Goal: Task Accomplishment & Management: Manage account settings

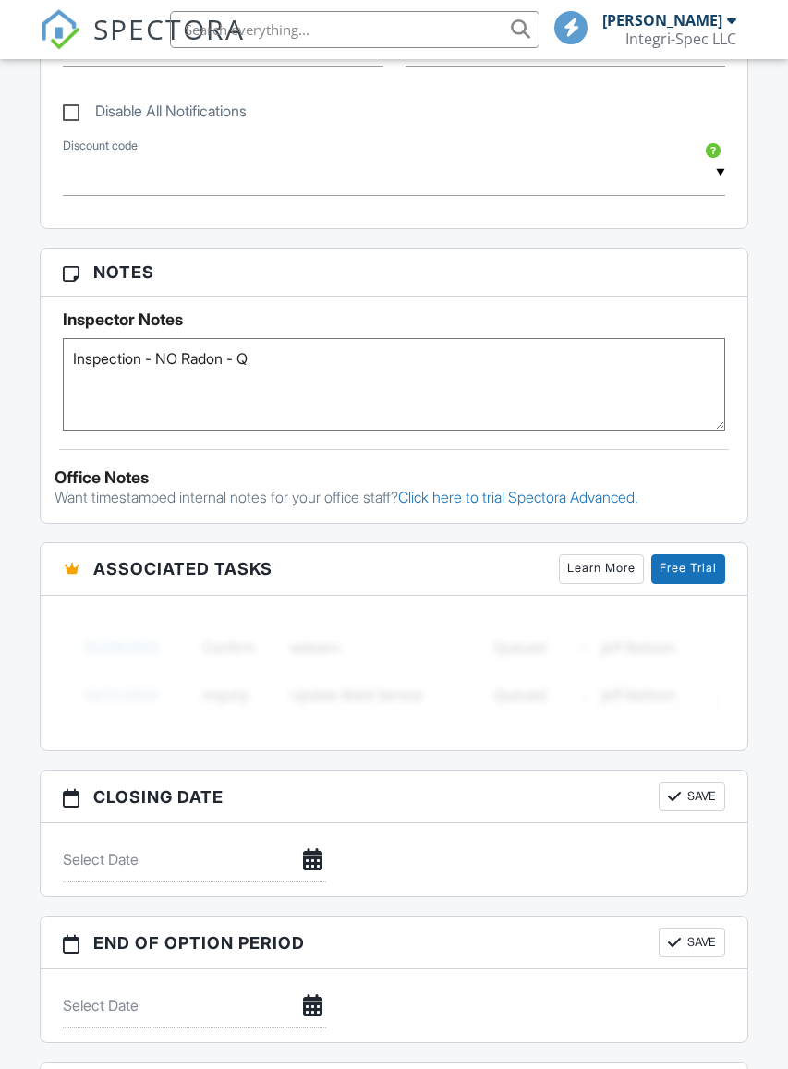
click at [495, 419] on textarea "Inspection - NO Radon - Q" at bounding box center [395, 384] width 664 height 92
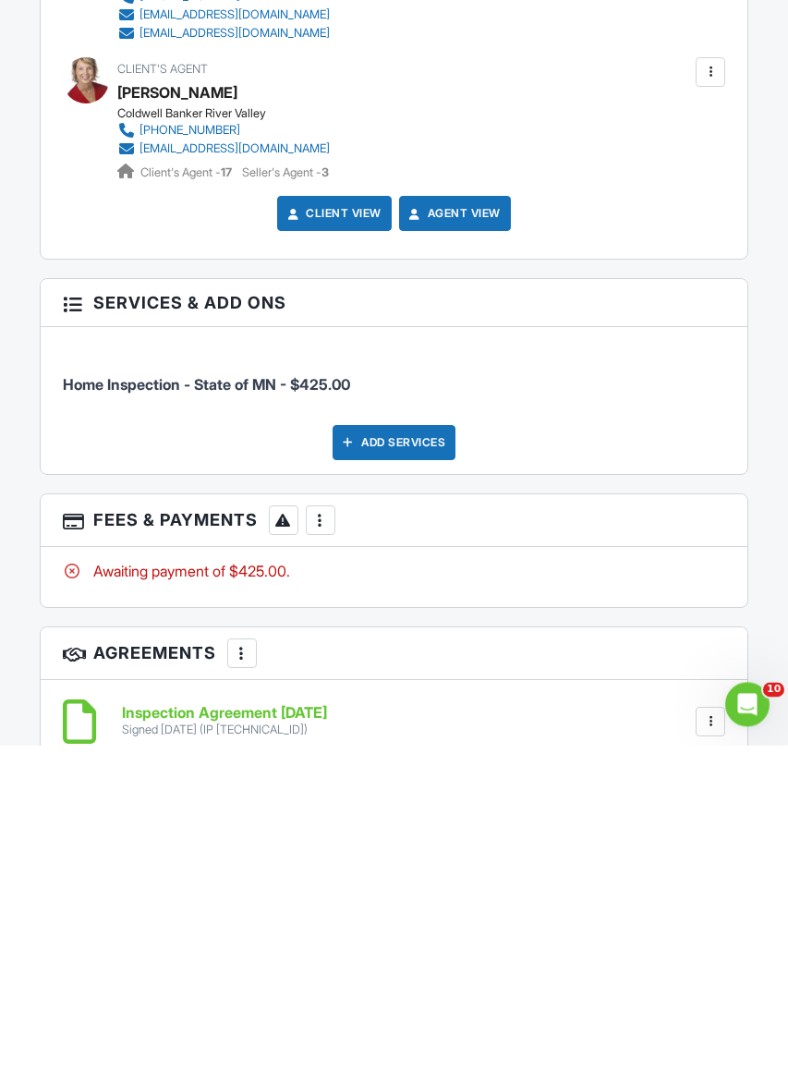
type textarea "Inspection - NO Radon - Q -Check"
click at [325, 836] on div at bounding box center [320, 845] width 18 height 18
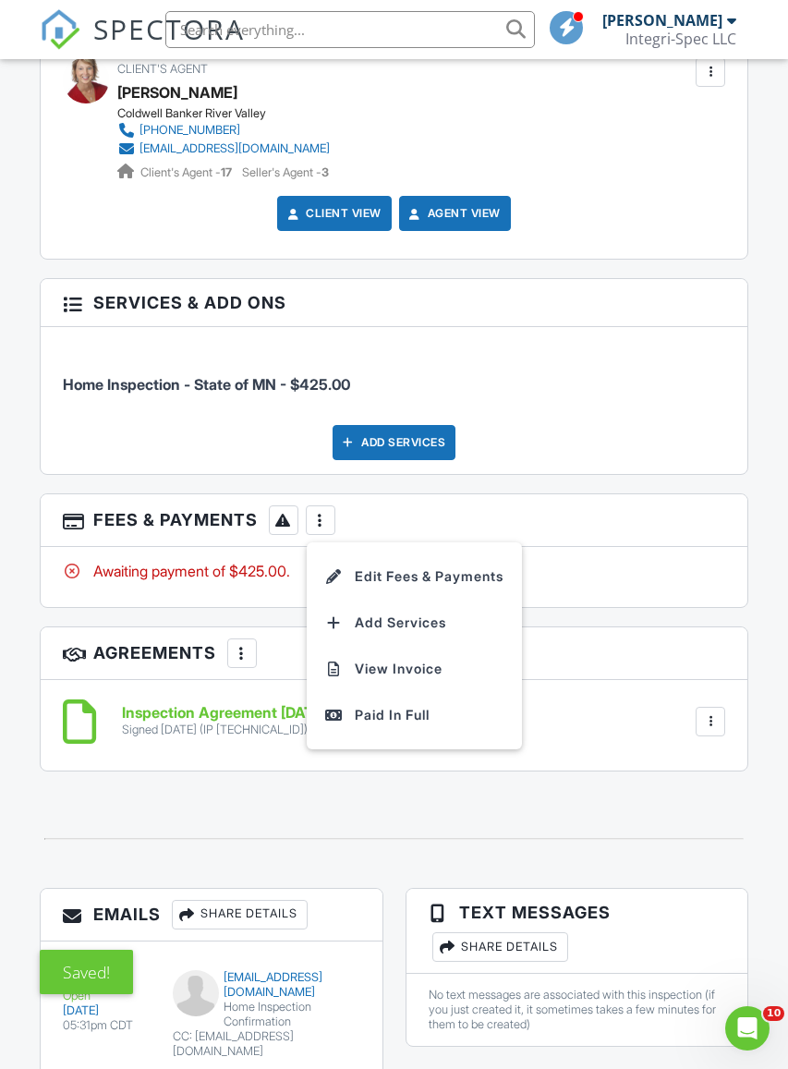
click at [397, 545] on ul "Edit Fees & Payments Add Services View Invoice Paid In Full" at bounding box center [414, 646] width 215 height 207
click at [430, 574] on li "Edit Fees & Payments" at bounding box center [414, 577] width 193 height 46
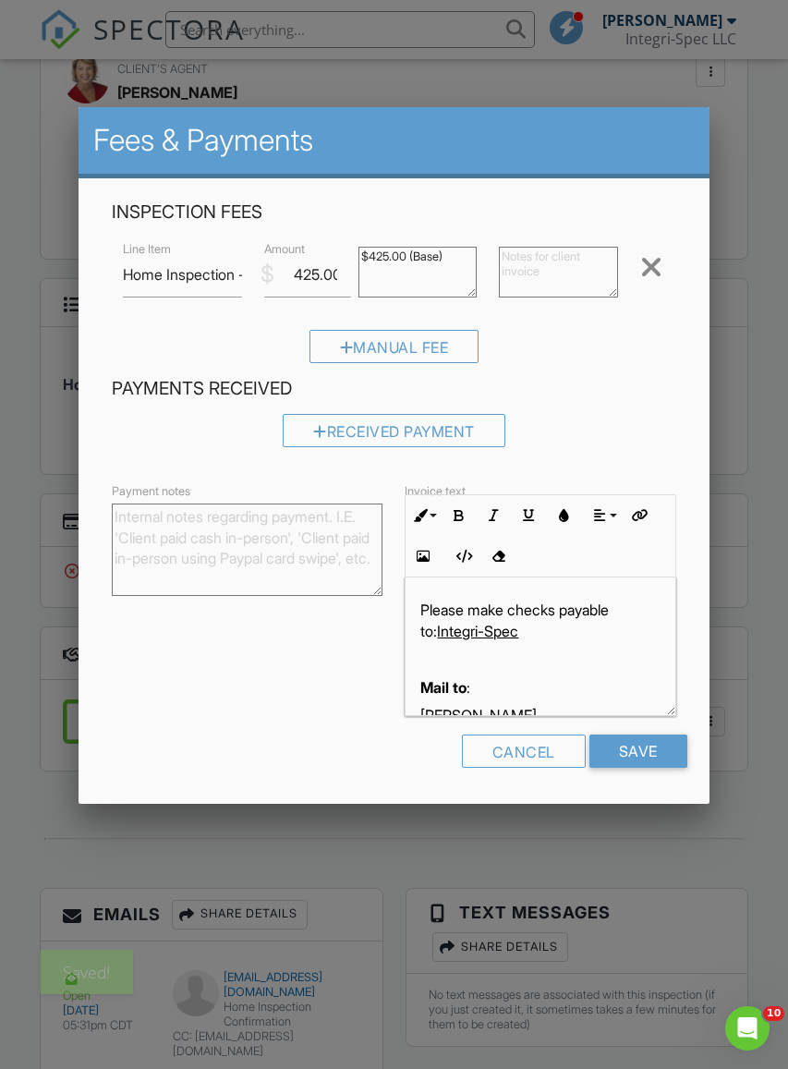
click at [421, 427] on div "Received Payment" at bounding box center [394, 430] width 223 height 33
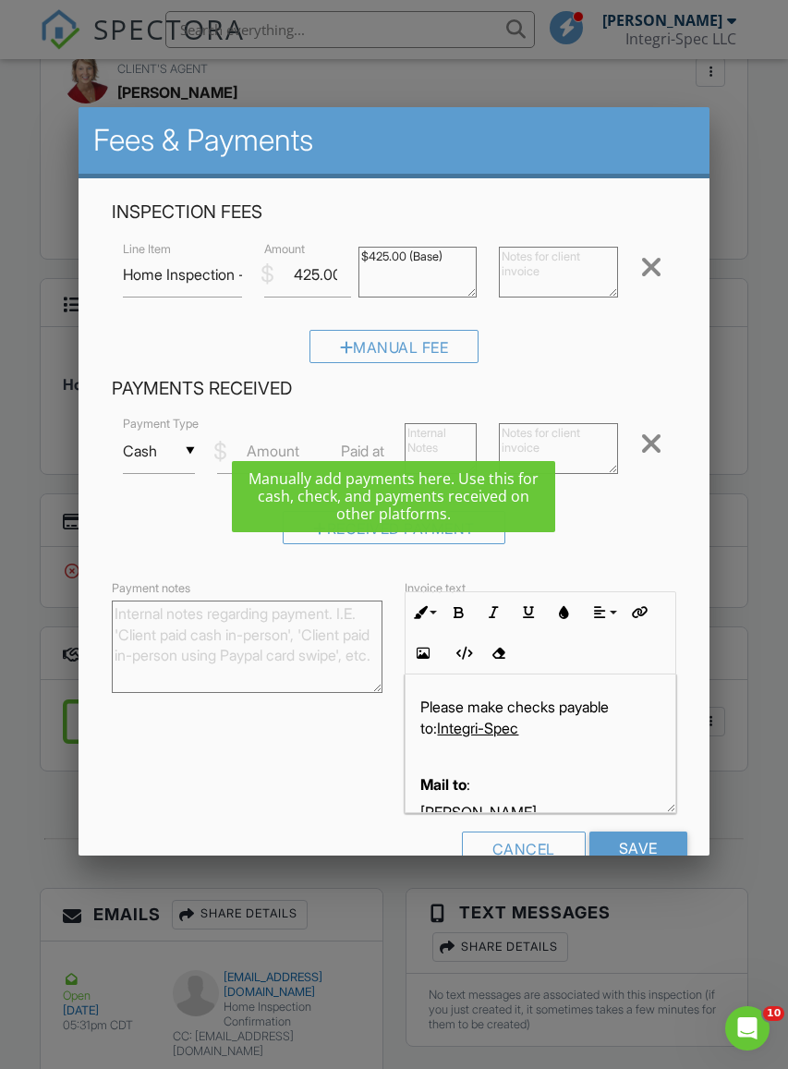
click at [178, 446] on input "Cash" at bounding box center [159, 451] width 72 height 45
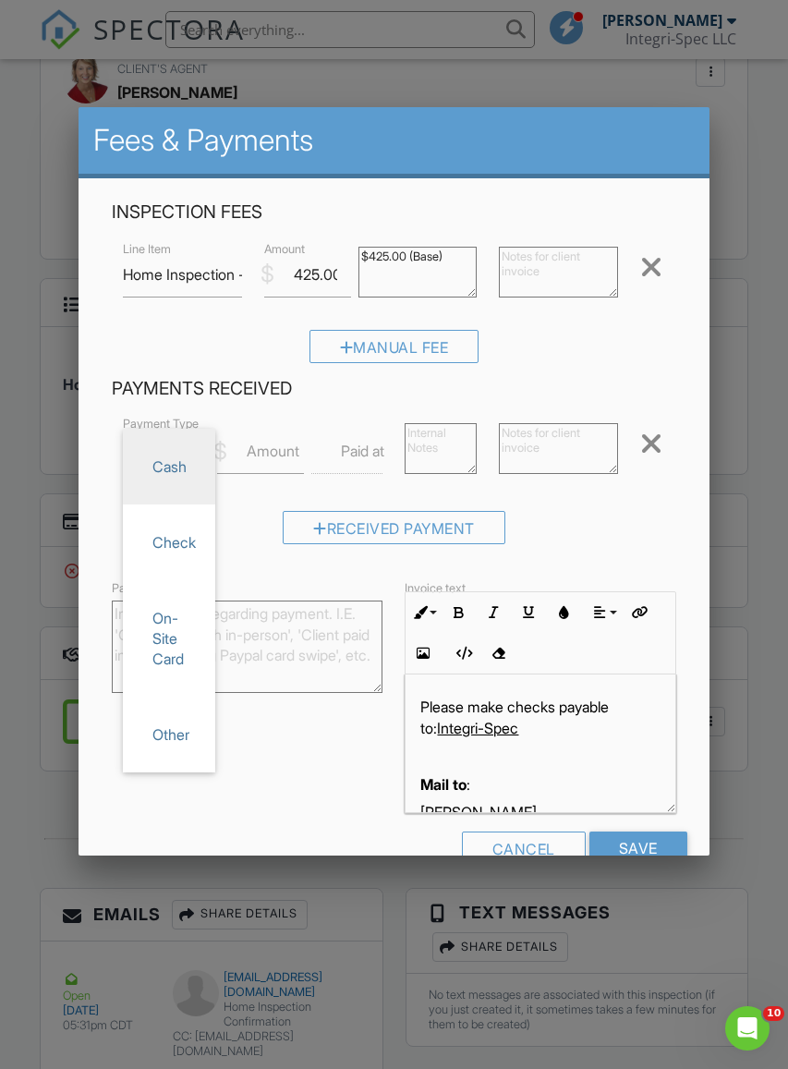
click at [193, 550] on span "Check" at bounding box center [169, 542] width 63 height 46
type input "Check"
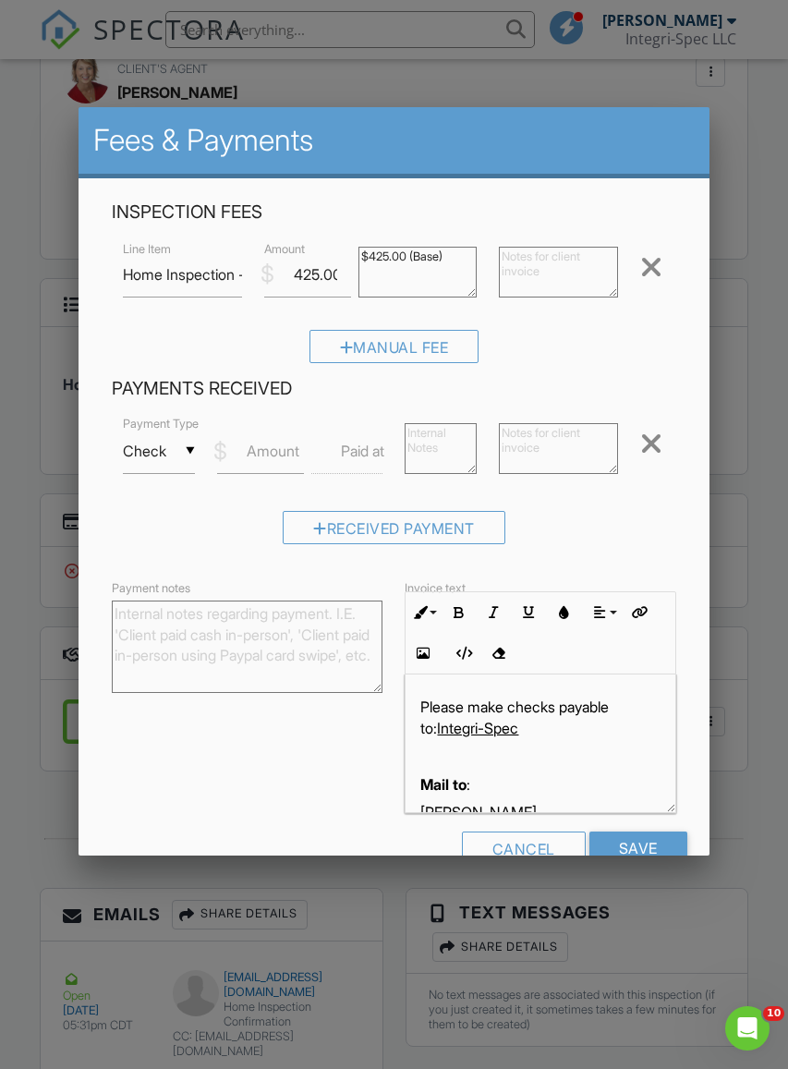
click at [294, 452] on label "Amount" at bounding box center [273, 451] width 53 height 20
click at [294, 452] on input "Amount" at bounding box center [260, 451] width 87 height 45
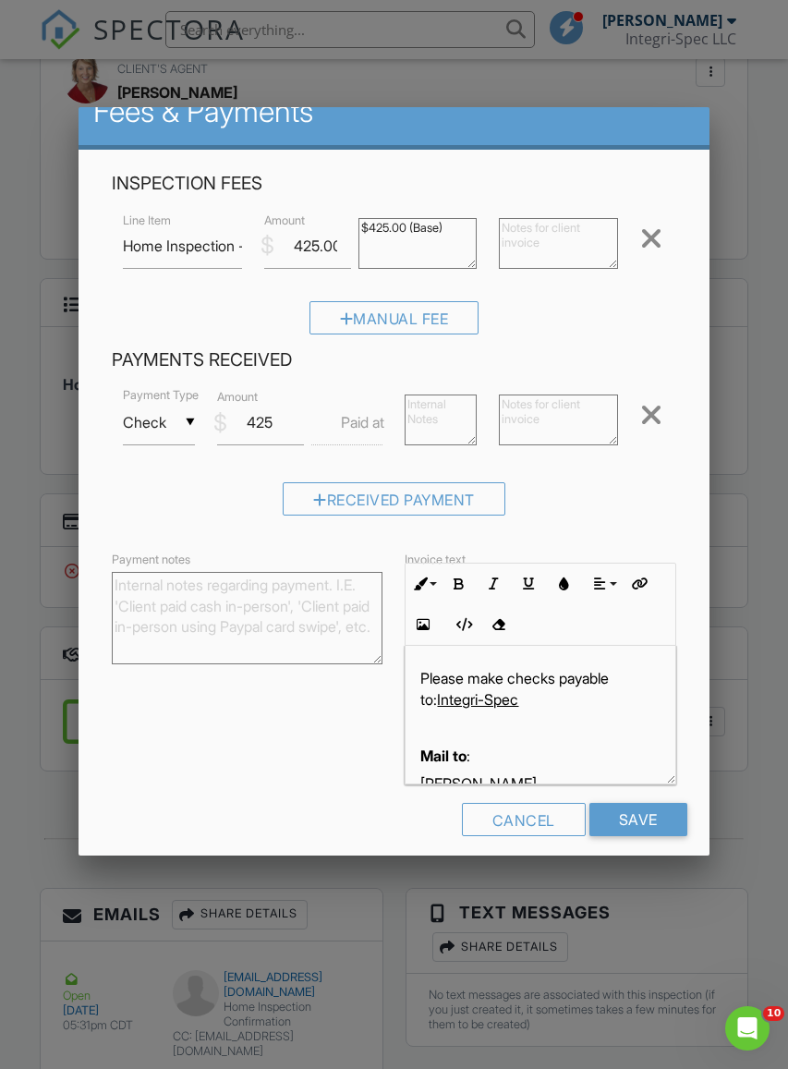
scroll to position [28, 0]
type input "425"
click at [662, 829] on input "Save" at bounding box center [639, 820] width 98 height 33
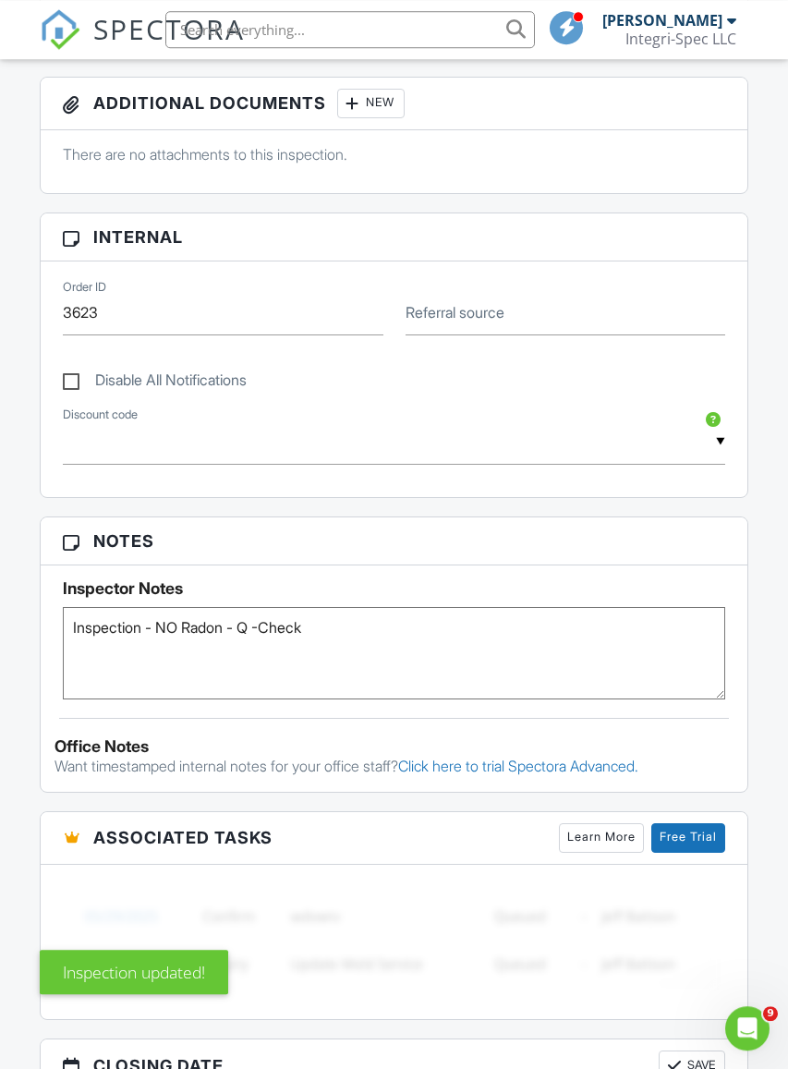
scroll to position [870, 0]
